Goal: Transaction & Acquisition: Book appointment/travel/reservation

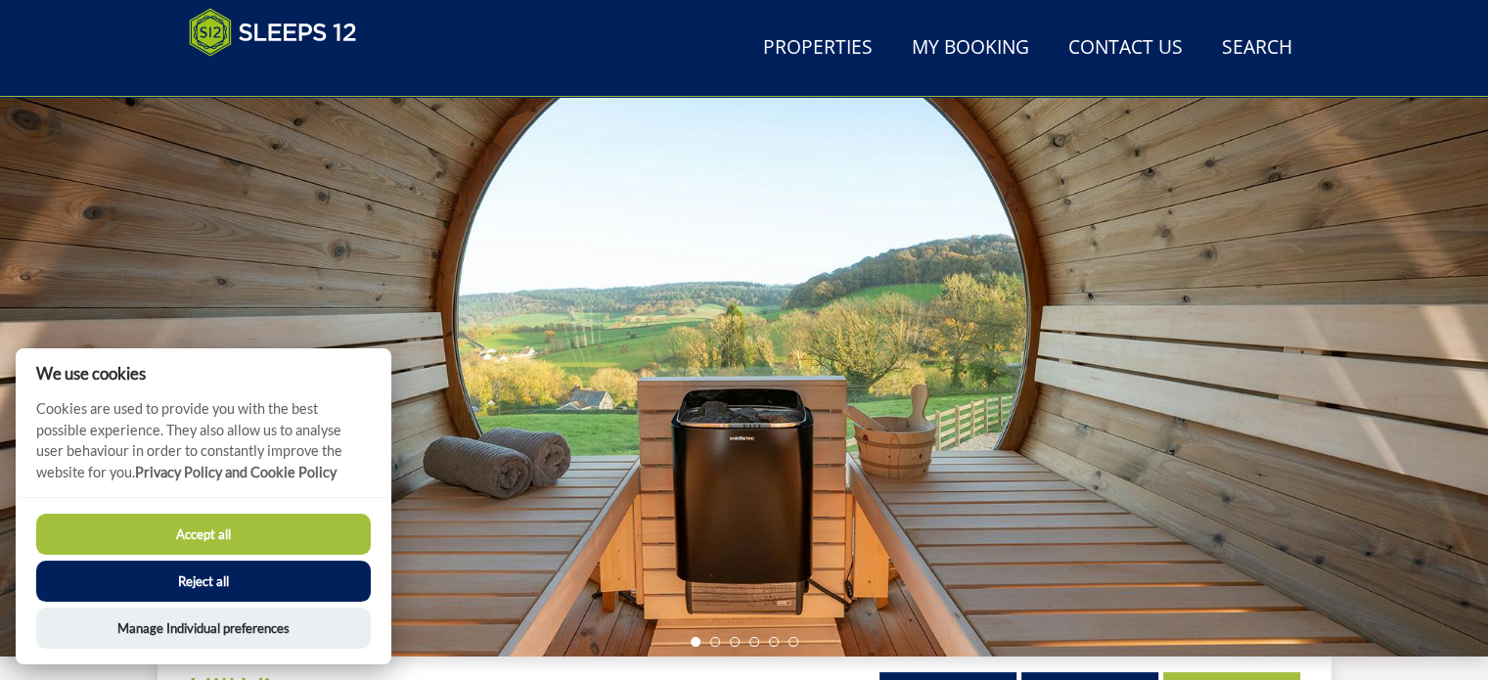
scroll to position [173, 0]
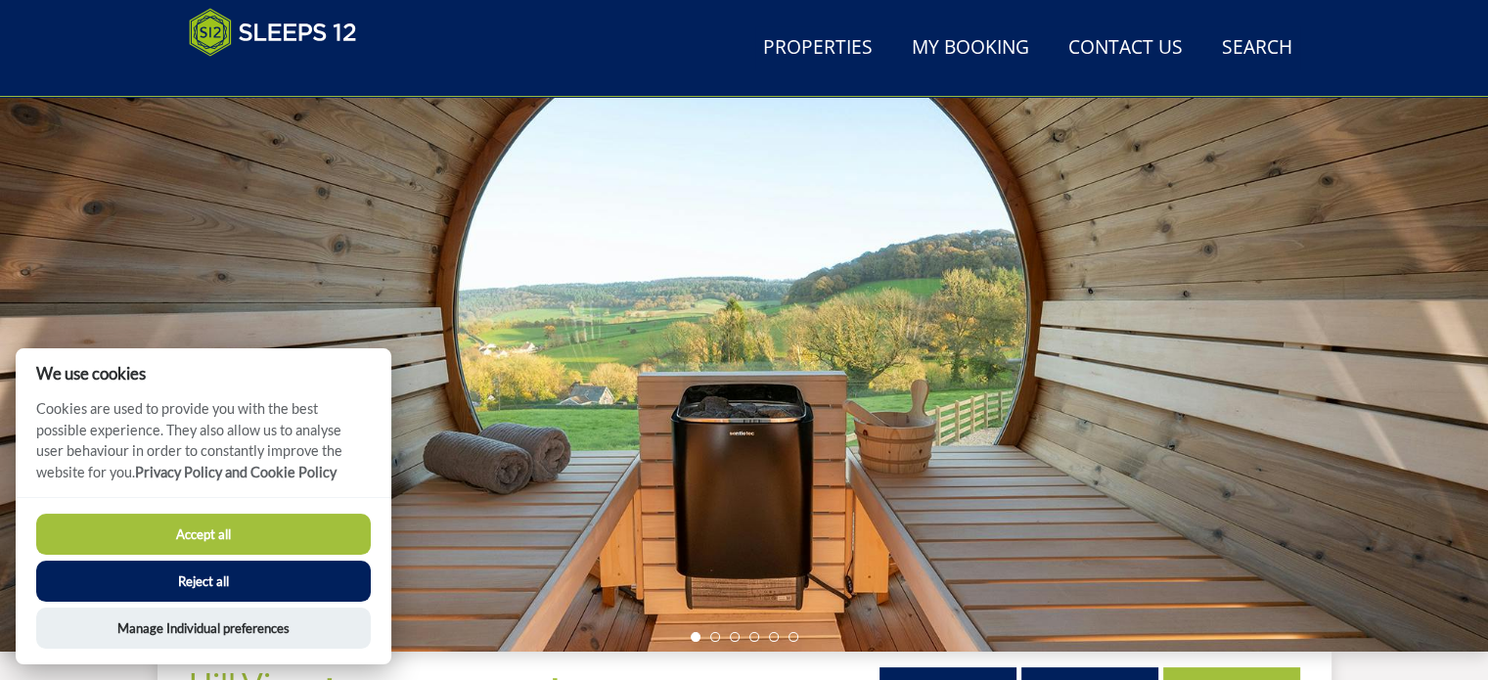
click at [236, 519] on button "Accept all" at bounding box center [203, 534] width 335 height 41
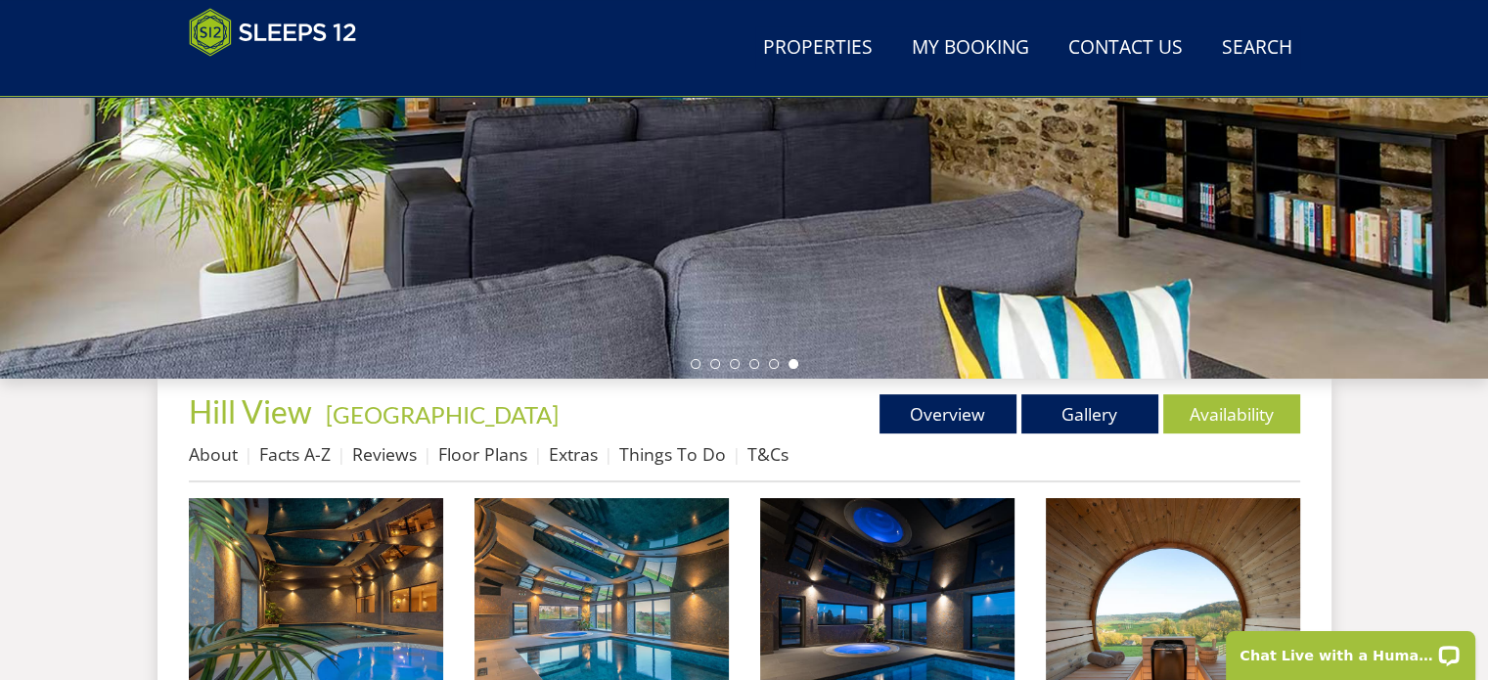
scroll to position [494, 0]
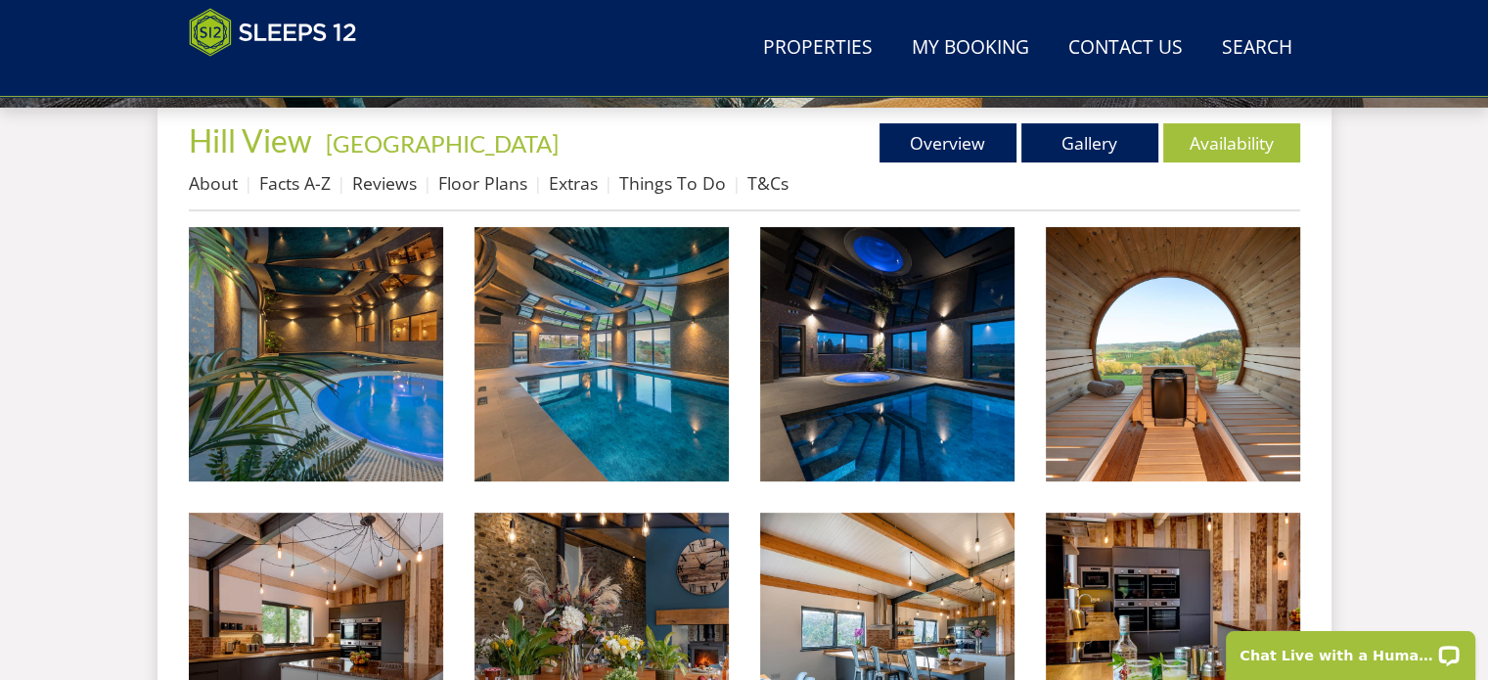
scroll to position [727, 0]
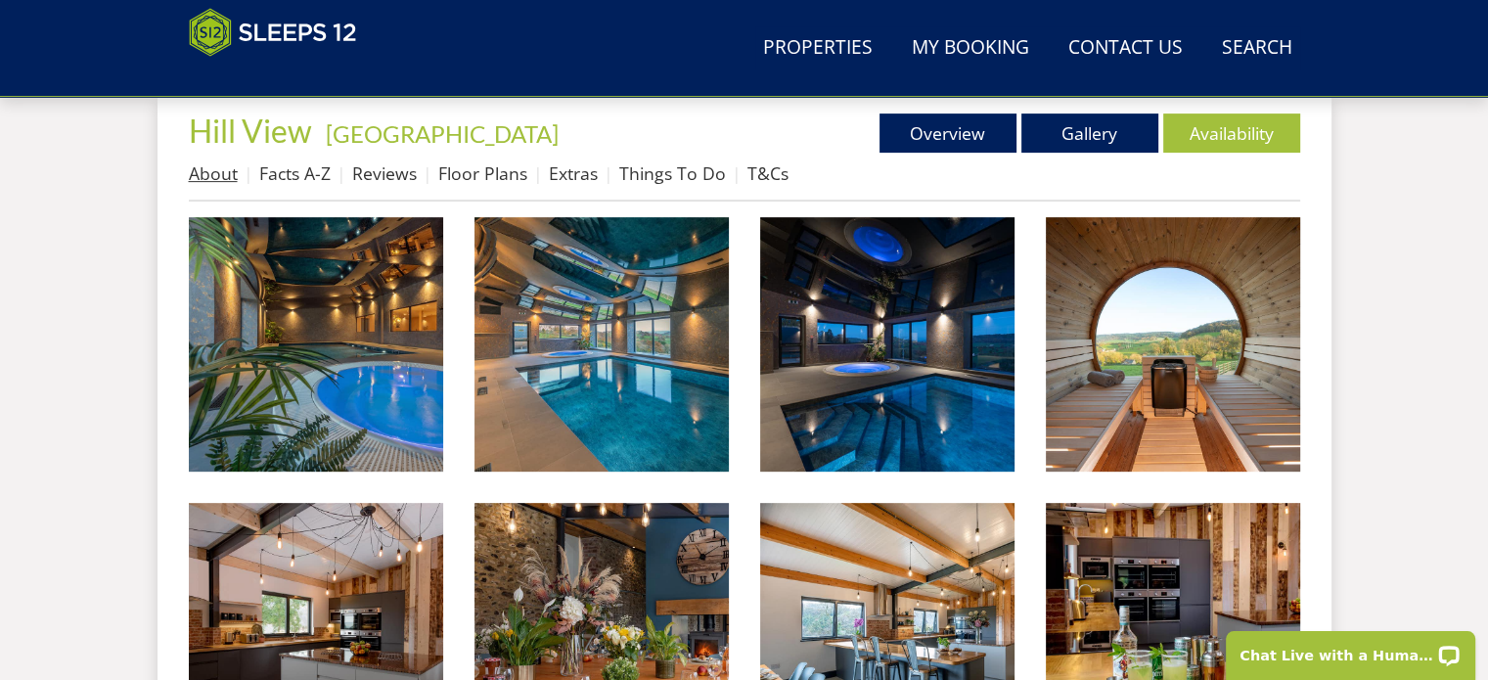
click at [218, 174] on link "About" at bounding box center [213, 172] width 49 height 23
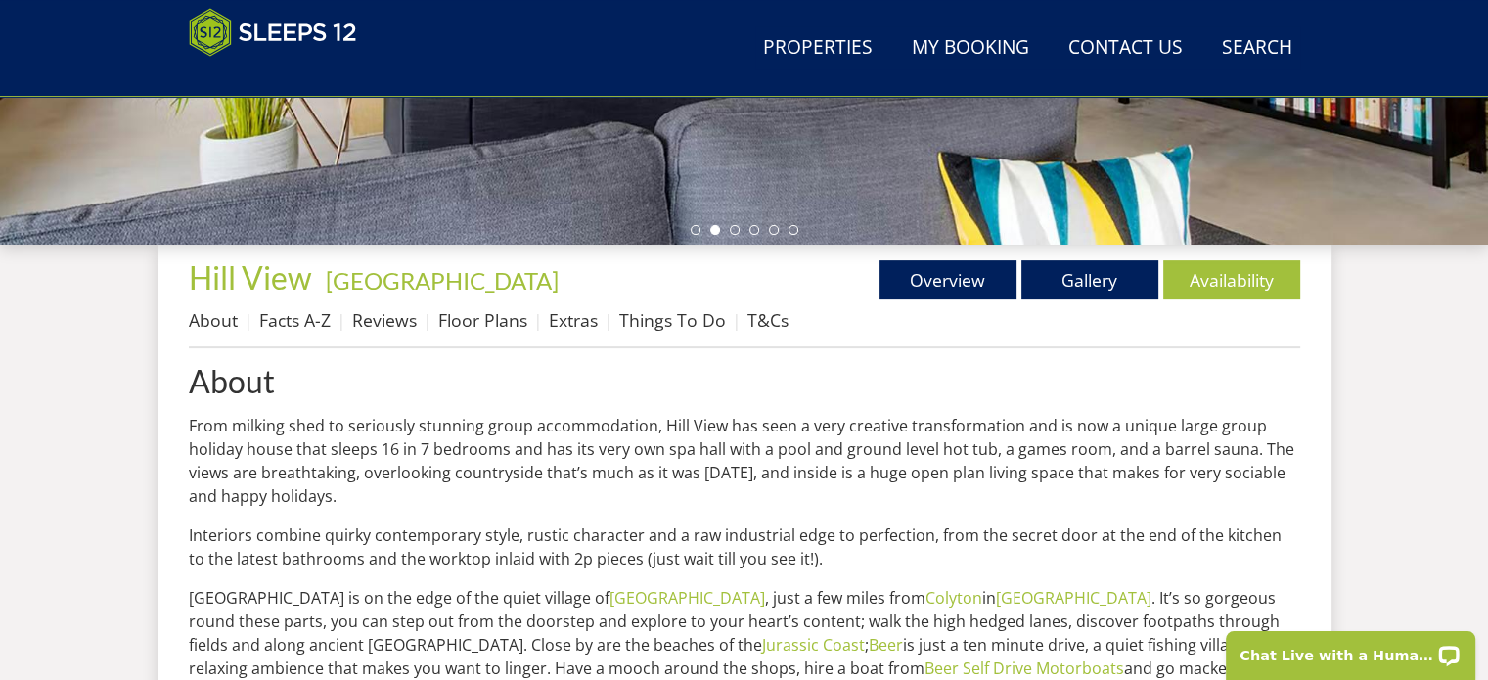
scroll to position [569, 0]
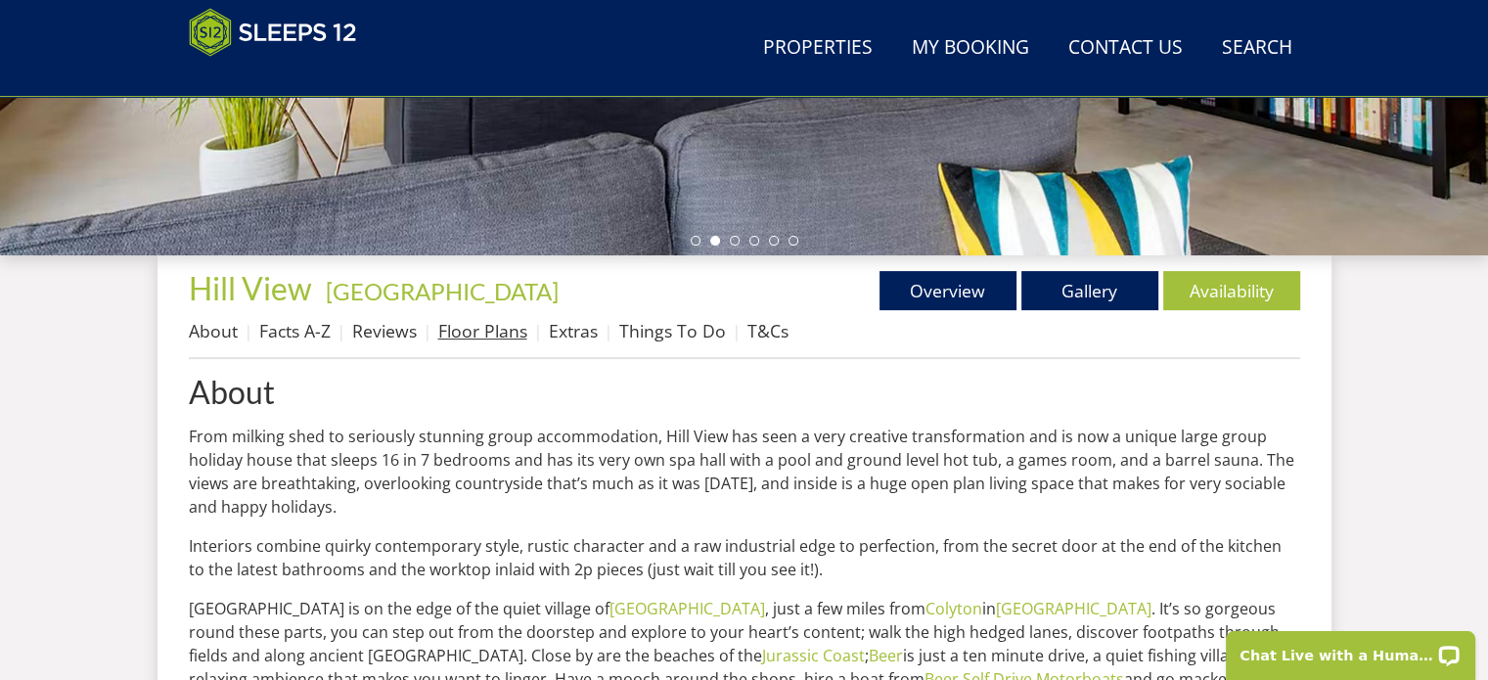
click at [458, 337] on link "Floor Plans" at bounding box center [482, 330] width 89 height 23
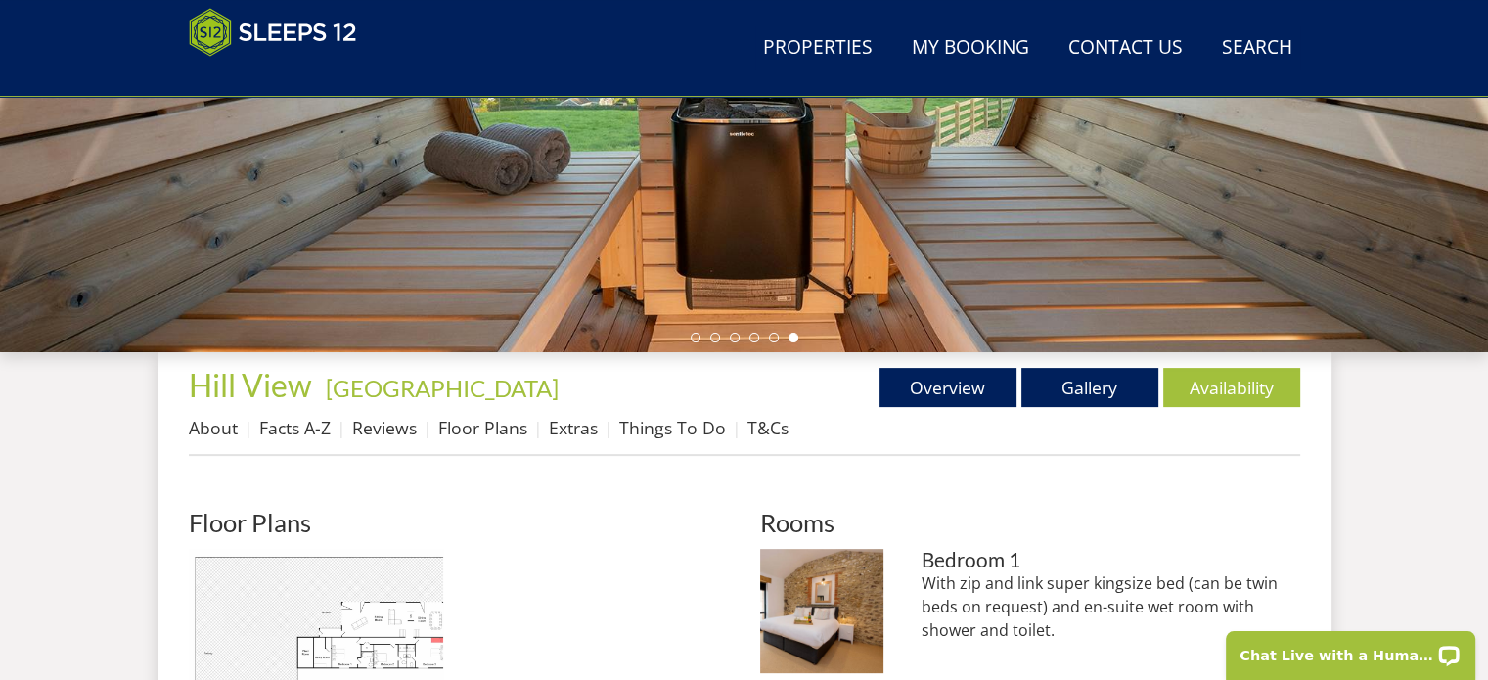
scroll to position [497, 0]
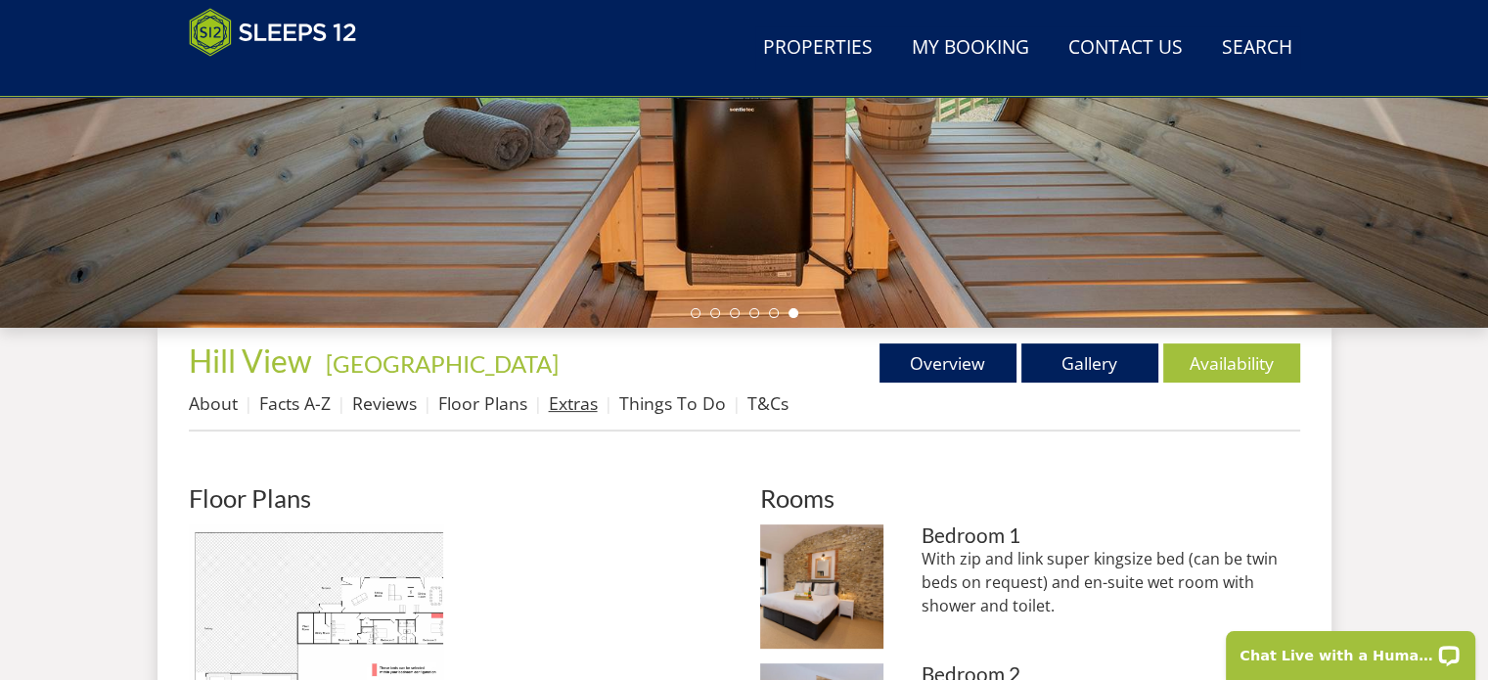
click at [581, 402] on link "Extras" at bounding box center [573, 402] width 49 height 23
